Goal: Information Seeking & Learning: Learn about a topic

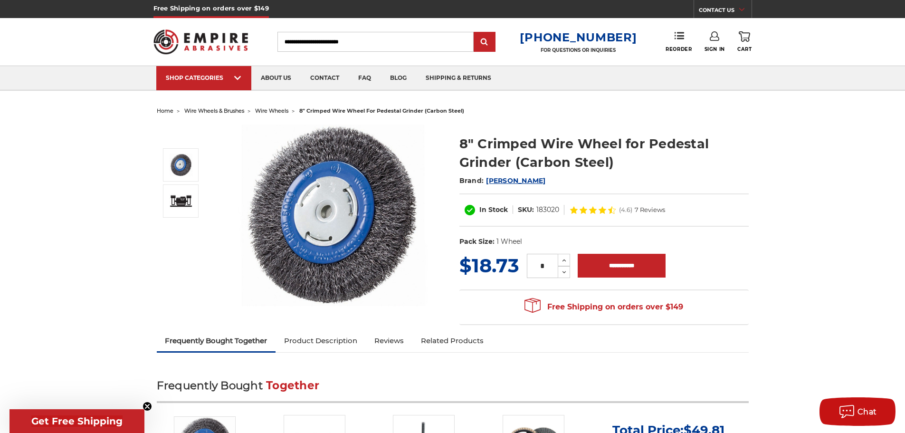
click at [420, 267] on img at bounding box center [333, 216] width 190 height 182
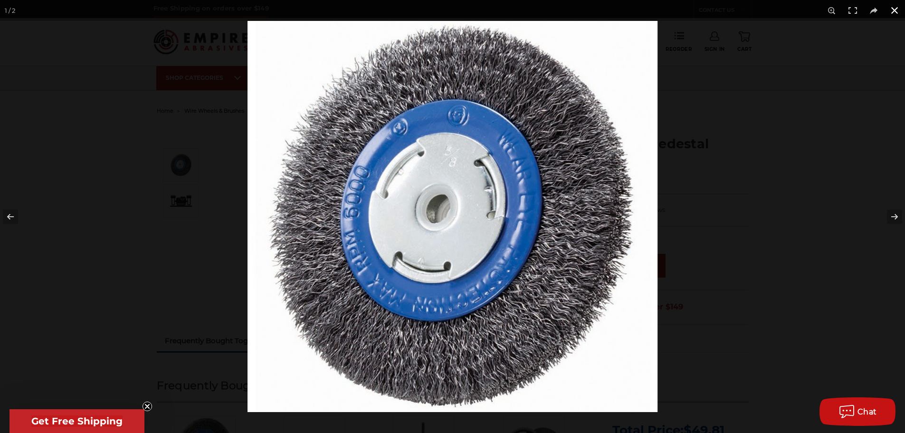
click at [736, 55] on div at bounding box center [700, 237] width 905 height 433
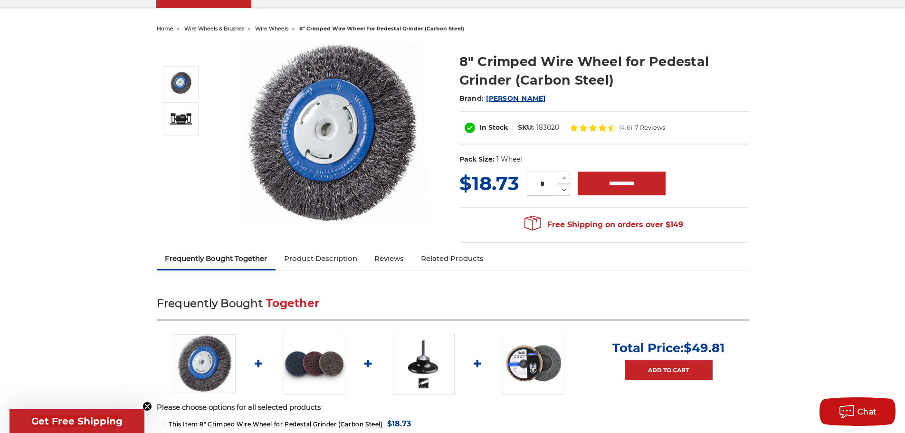
scroll to position [238, 0]
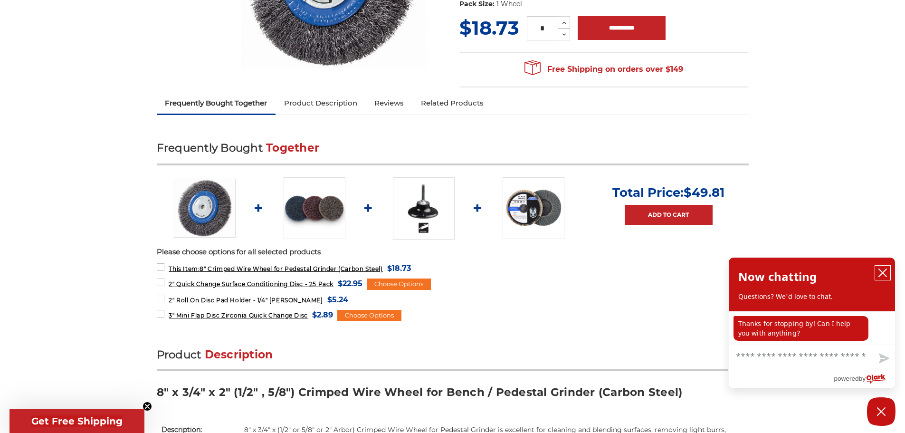
click at [878, 271] on button "close chatbox" at bounding box center [882, 273] width 15 height 14
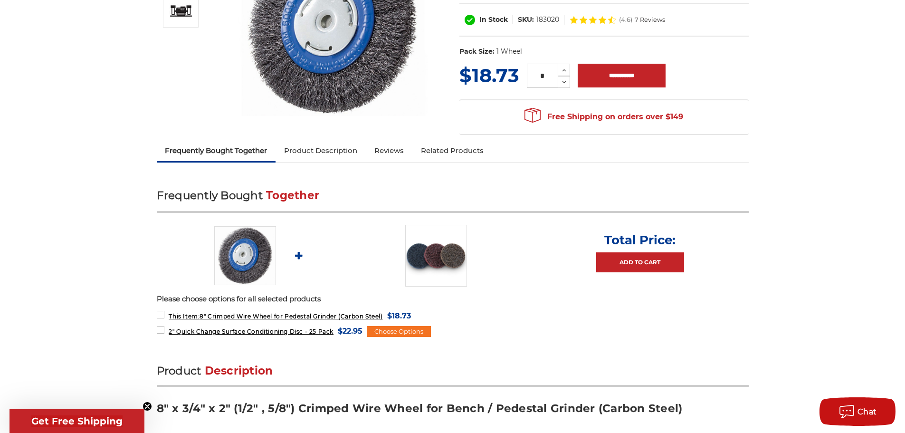
click at [399, 158] on link "Reviews" at bounding box center [389, 150] width 47 height 21
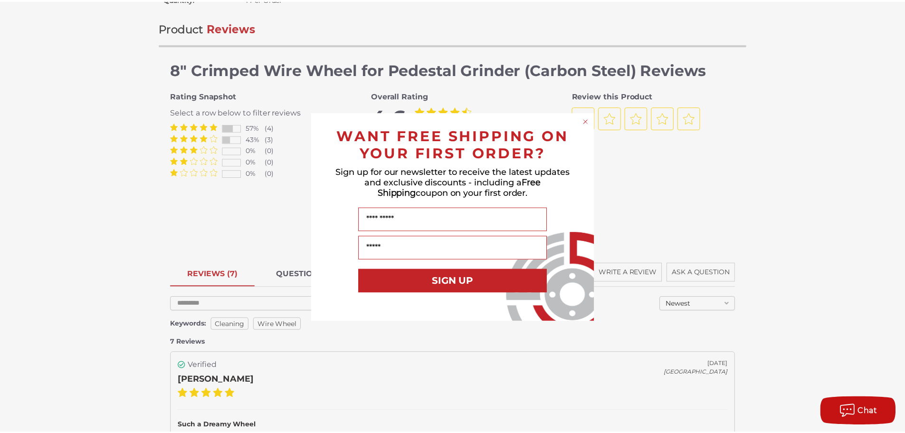
scroll to position [887, 0]
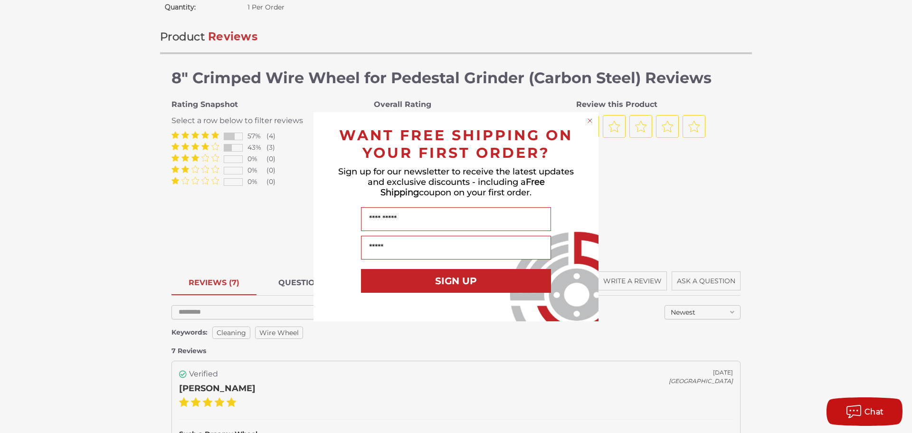
click at [585, 122] on div "WANT FREE SHIPPING ON YOUR FIRST ORDER?" at bounding box center [456, 142] width 266 height 40
click at [586, 120] on circle "Close dialog" at bounding box center [590, 120] width 9 height 9
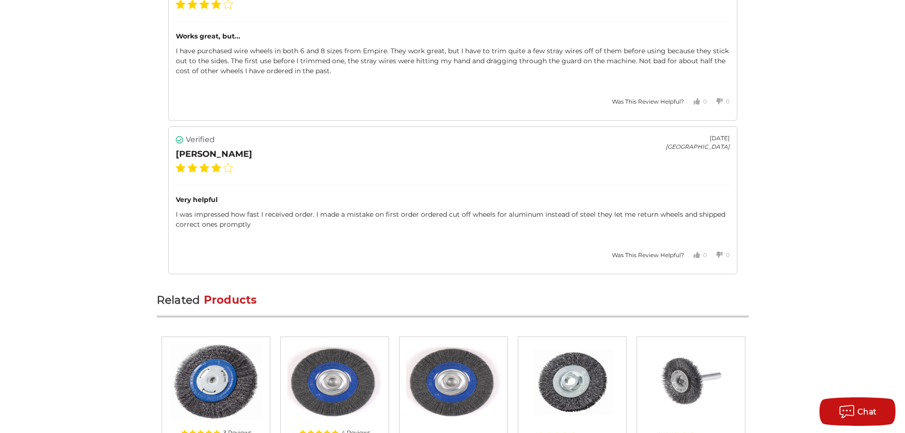
scroll to position [2028, 0]
